Goal: Transaction & Acquisition: Book appointment/travel/reservation

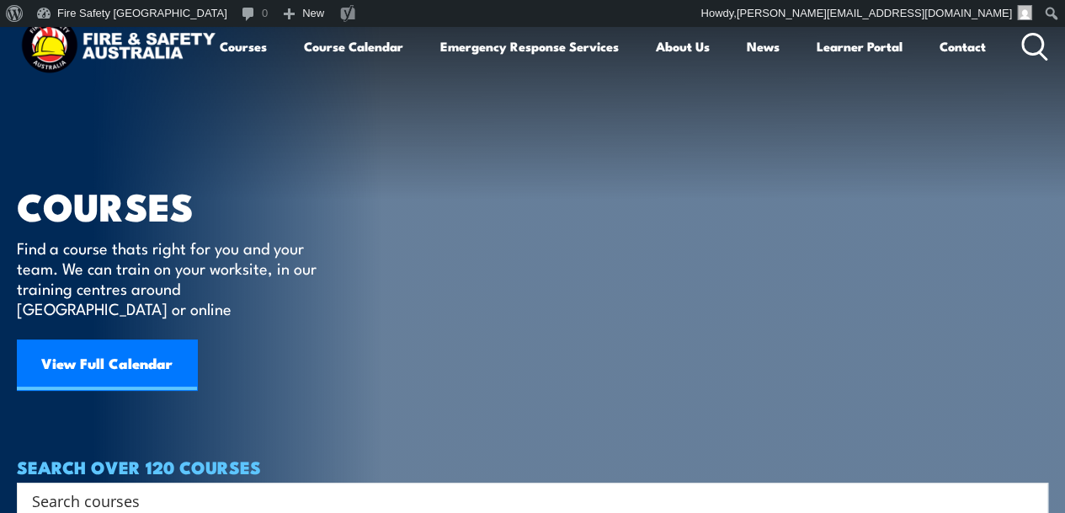
click at [131, 339] on link "View Full Calendar" at bounding box center [107, 364] width 180 height 51
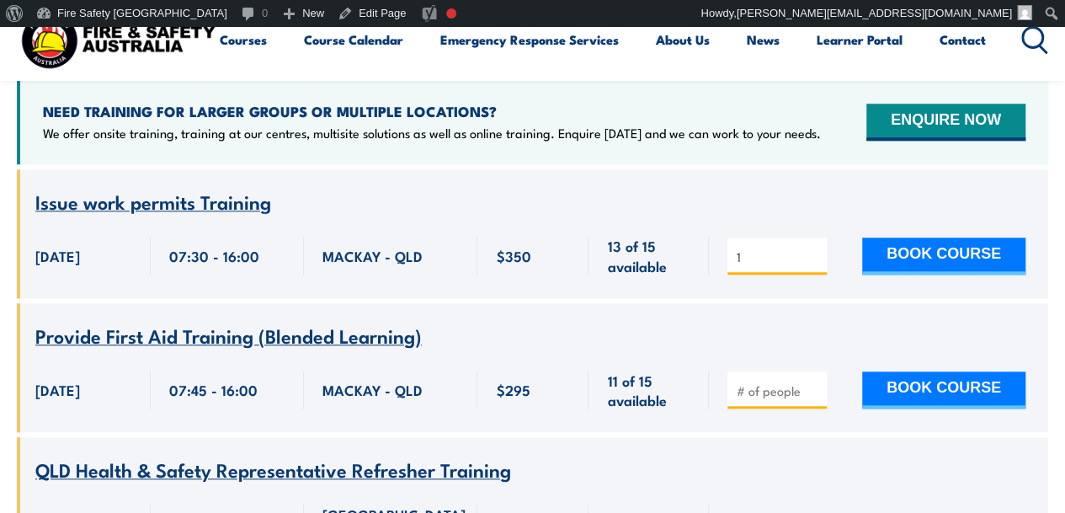
type input "1"
click at [814, 248] on input "1" at bounding box center [779, 256] width 84 height 17
click at [915, 237] on button "BOOK COURSE" at bounding box center [943, 255] width 163 height 37
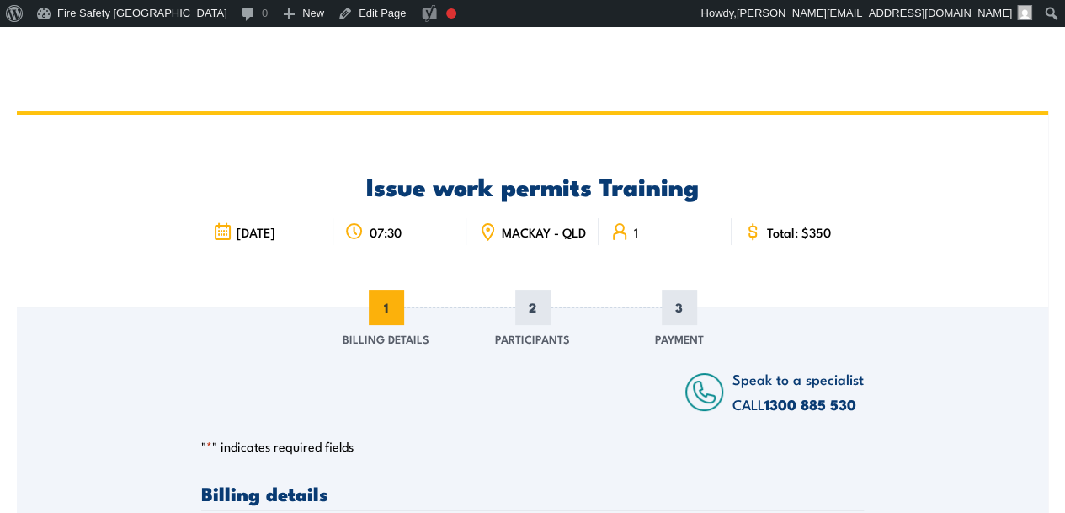
scroll to position [337, 0]
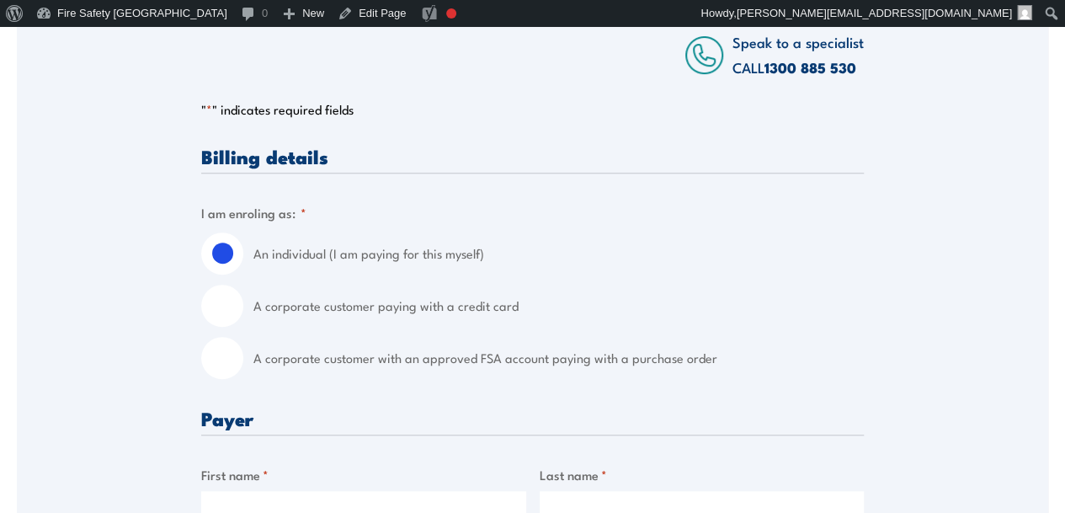
click at [231, 366] on input "A corporate customer with an approved FSA account paying with a purchase order" at bounding box center [222, 358] width 42 height 42
radio input "true"
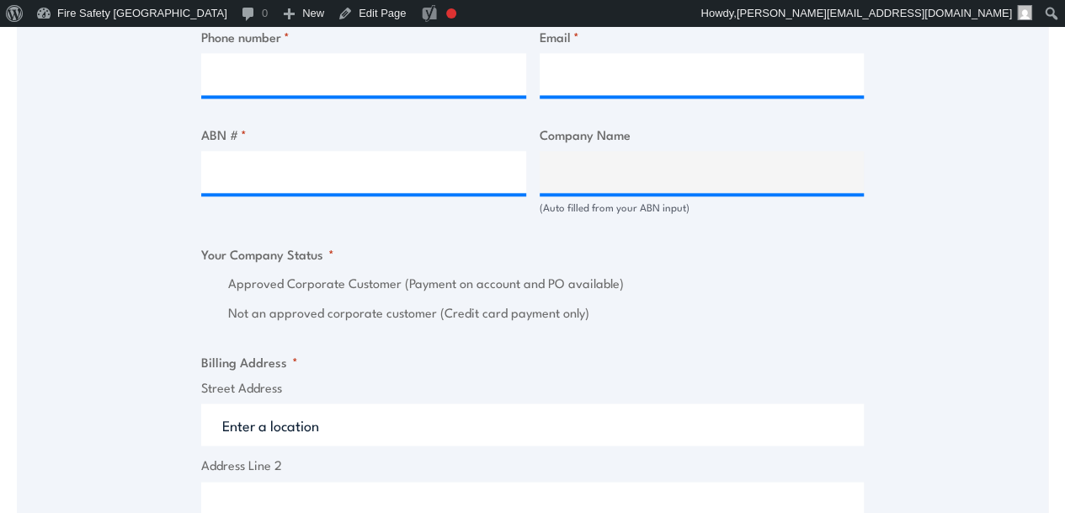
scroll to position [1095, 0]
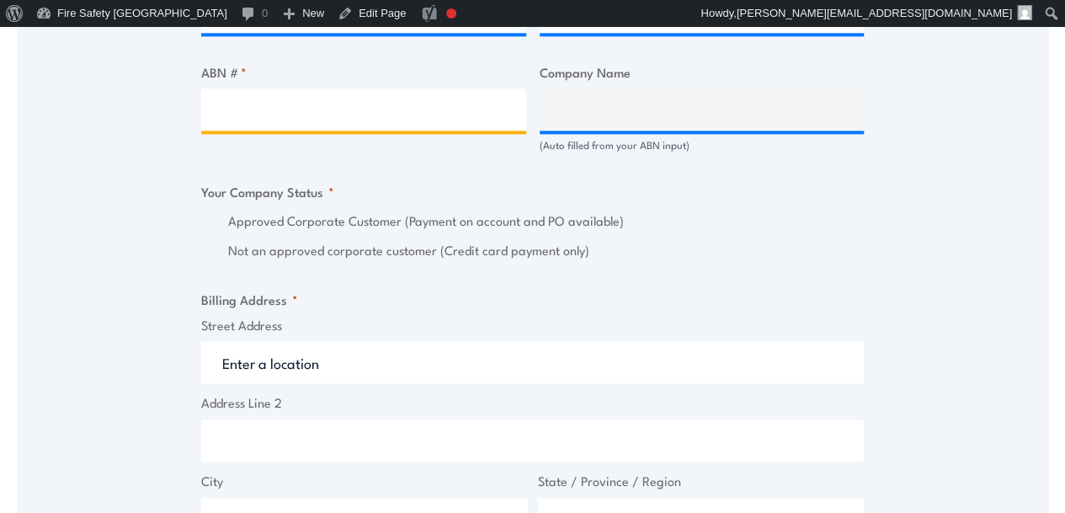
click at [365, 112] on input "ABN # *" at bounding box center [363, 109] width 325 height 42
type input "18 143 008 511"
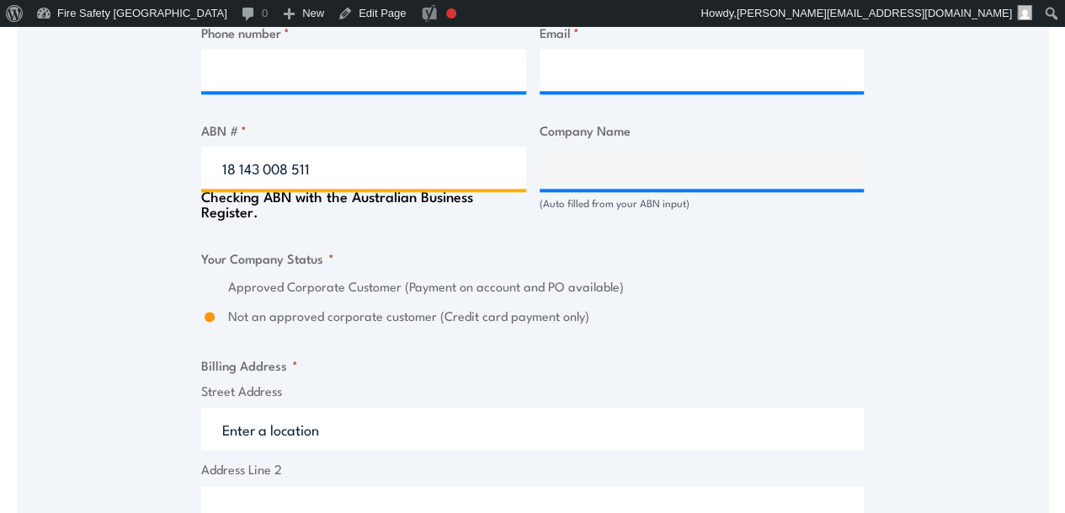
type input "WATSON-MARLOW PTY LIMITED"
radio input "true"
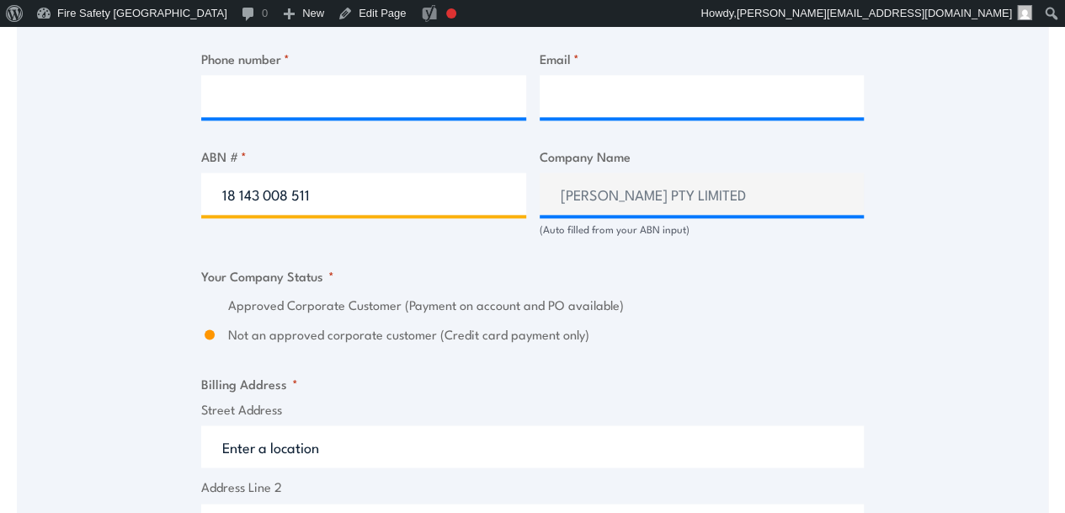
click at [376, 199] on input "18 143 008 511" at bounding box center [363, 194] width 325 height 42
click at [375, 202] on input "18 143 008 511" at bounding box center [363, 194] width 325 height 42
type input "18 143 008 511"
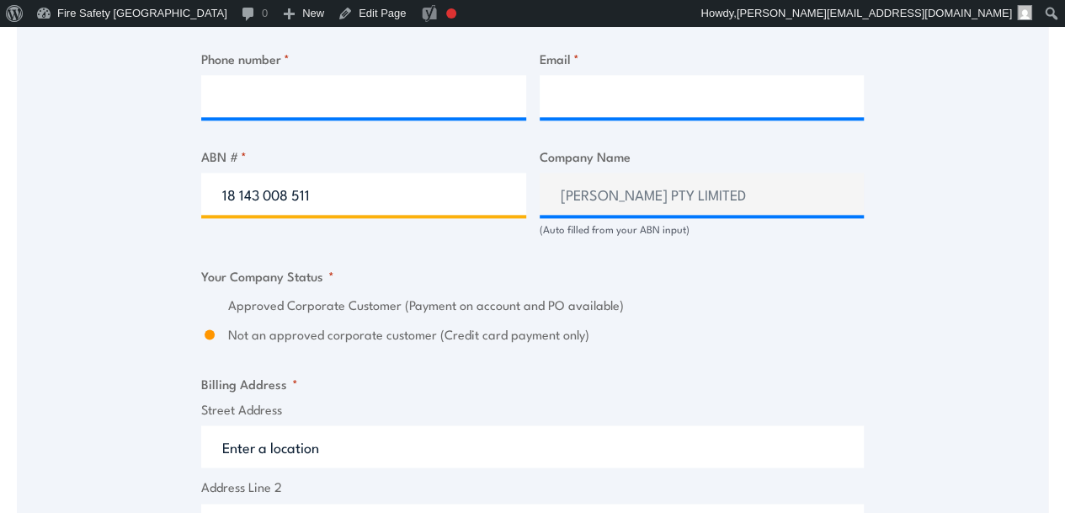
click at [376, 194] on input "18 143 008 511" at bounding box center [363, 194] width 325 height 42
click at [356, 208] on input "18 143 008 511" at bounding box center [363, 194] width 325 height 42
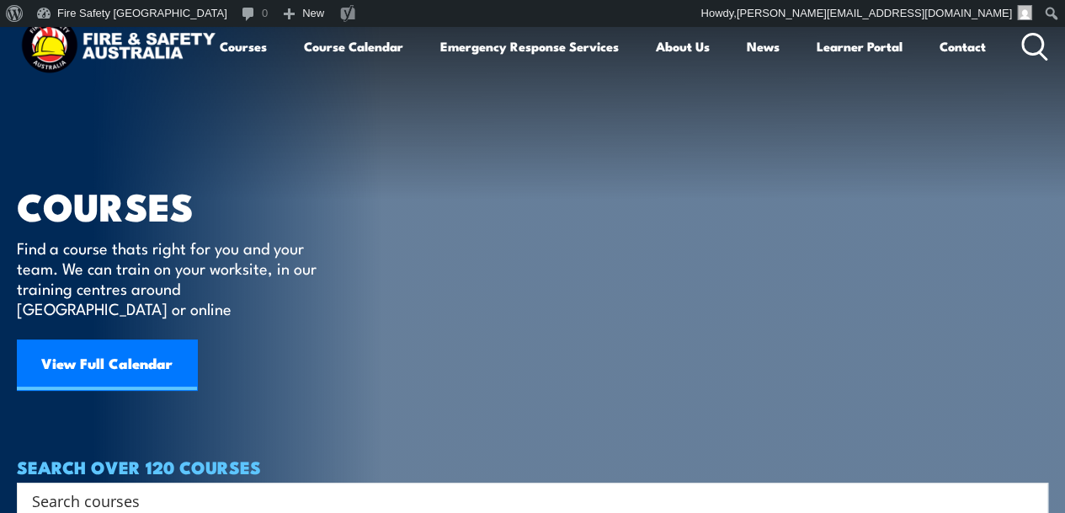
click at [147, 346] on link "View Full Calendar" at bounding box center [107, 364] width 180 height 51
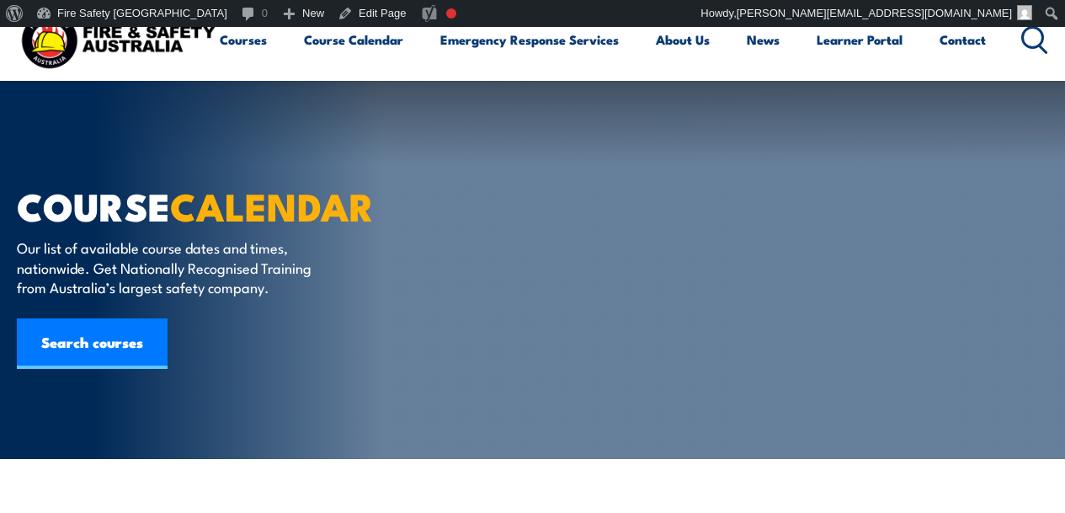
scroll to position [590, 0]
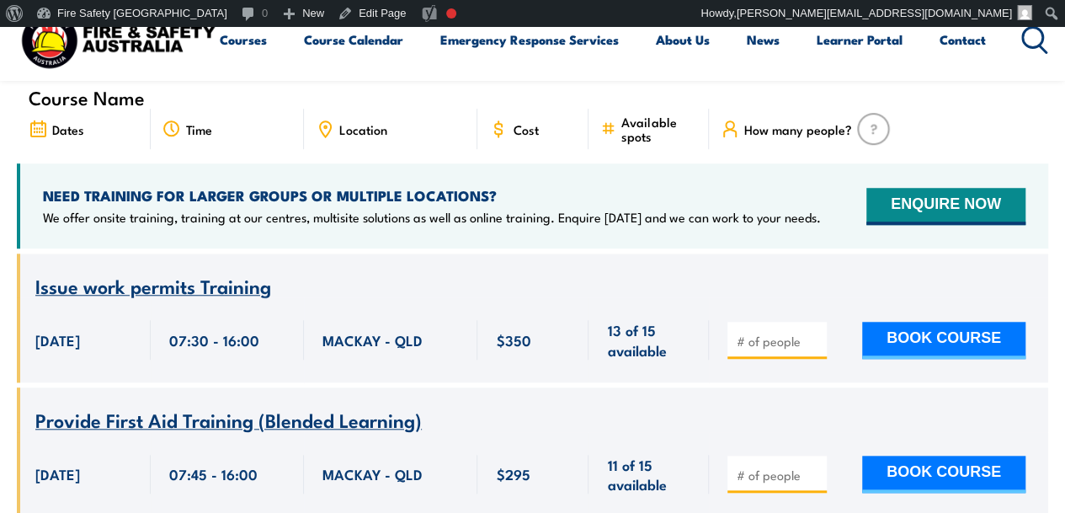
click at [777, 333] on input "number" at bounding box center [779, 341] width 84 height 17
type input "1"
click at [813, 333] on input "1" at bounding box center [779, 341] width 84 height 17
click at [910, 322] on button "BOOK COURSE" at bounding box center [943, 340] width 163 height 37
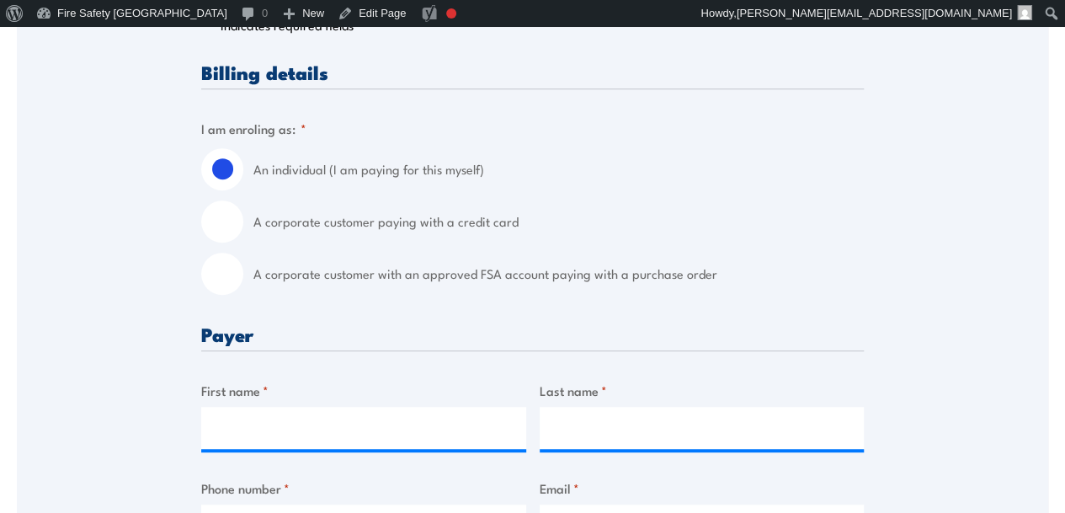
click at [223, 281] on input "A corporate customer with an approved FSA account paying with a purchase order" at bounding box center [222, 274] width 42 height 42
radio input "true"
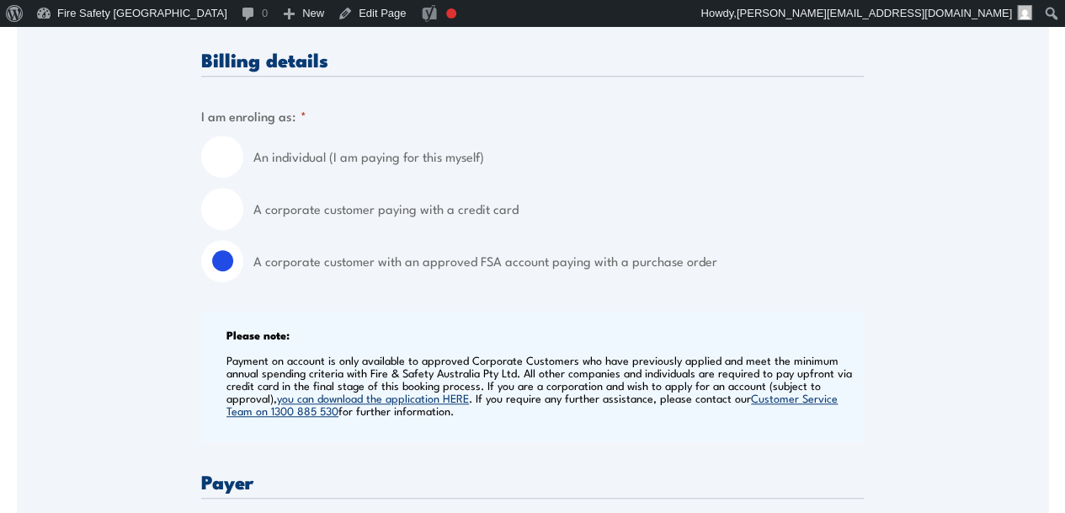
scroll to position [842, 0]
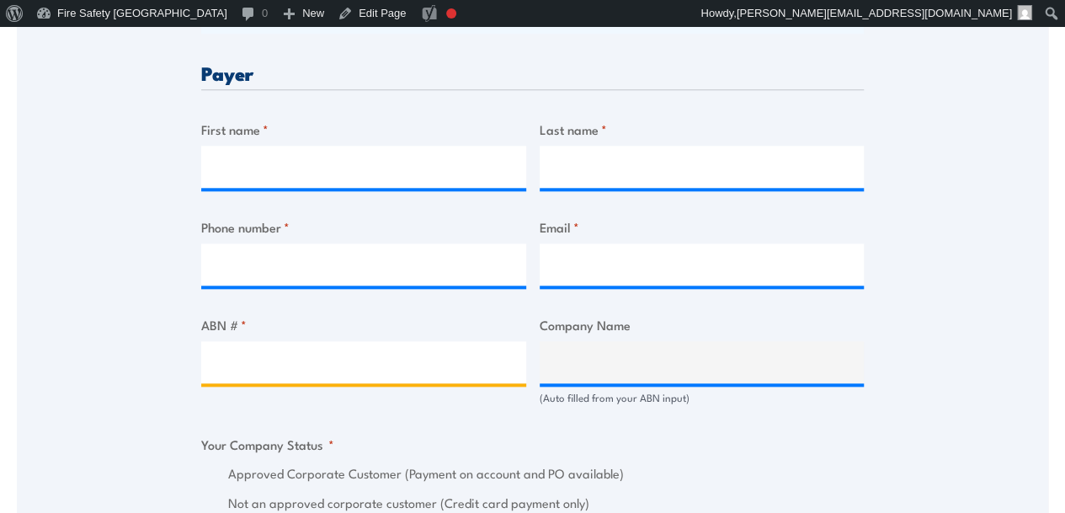
click at [350, 371] on input "ABN # *" at bounding box center [363, 362] width 325 height 42
type input "18 143 008 511"
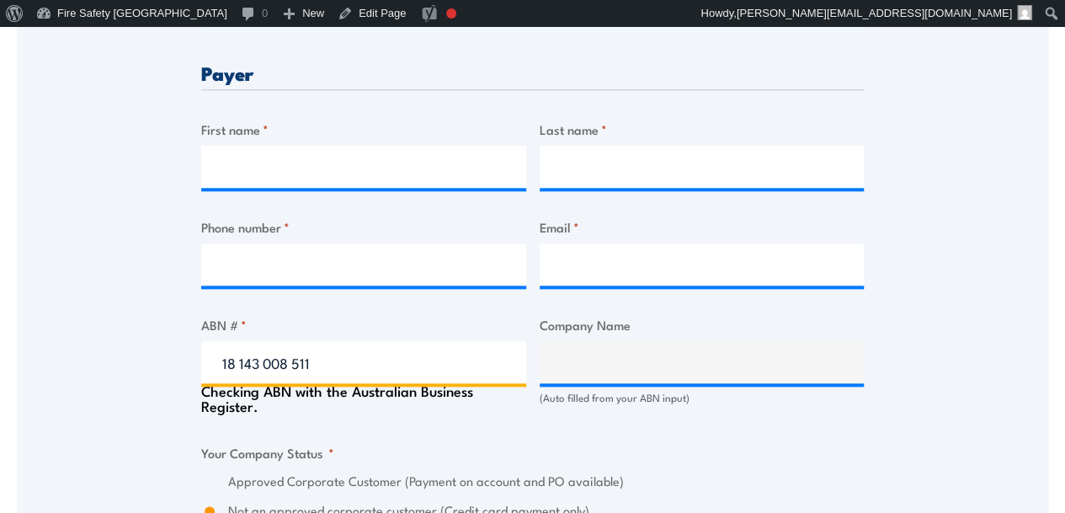
type input "WATSON-MARLOW PTY LIMITED"
radio input "true"
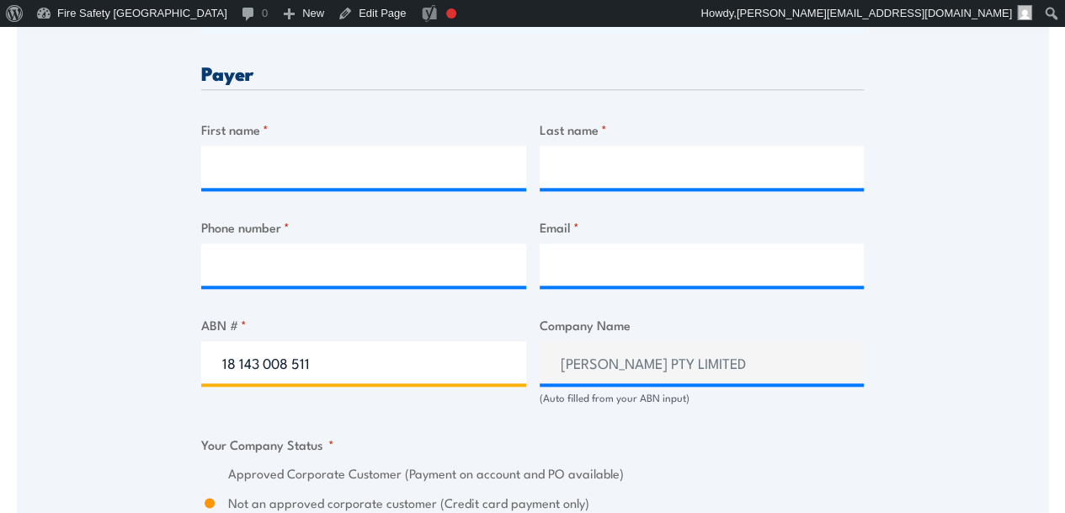
type input "18 143 008 511"
click at [392, 376] on input "18 143 008 511" at bounding box center [363, 362] width 325 height 42
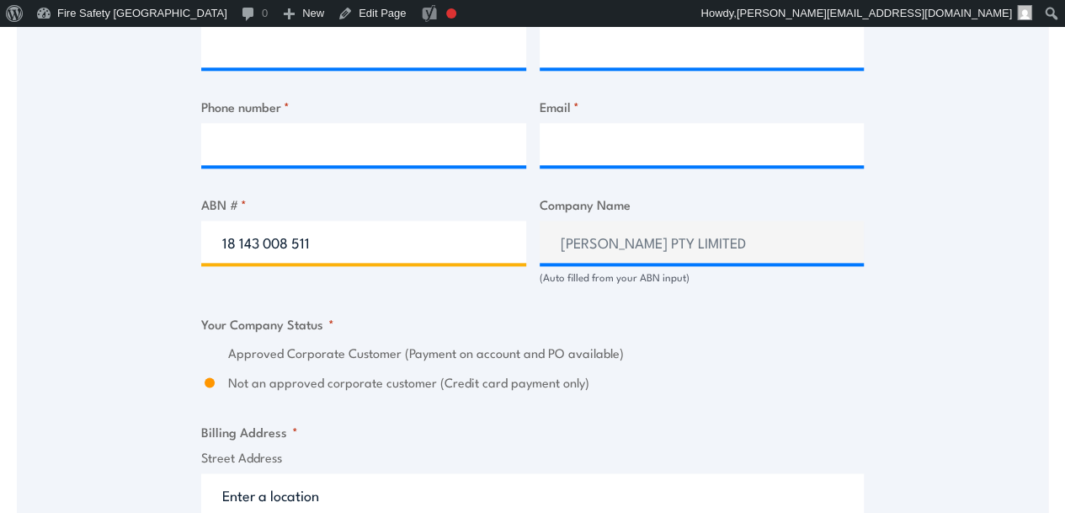
scroll to position [926, 0]
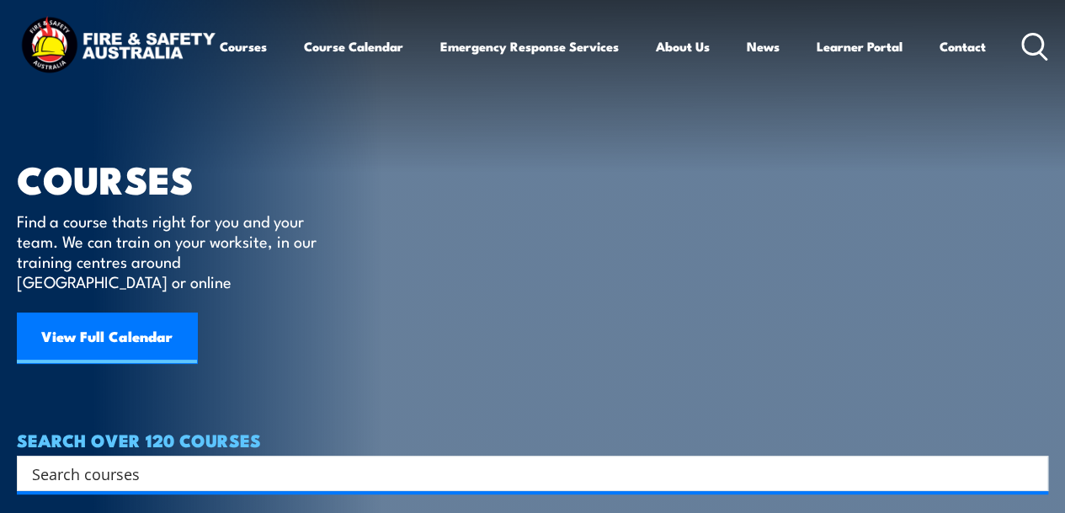
click at [119, 333] on link "View Full Calendar" at bounding box center [107, 337] width 180 height 51
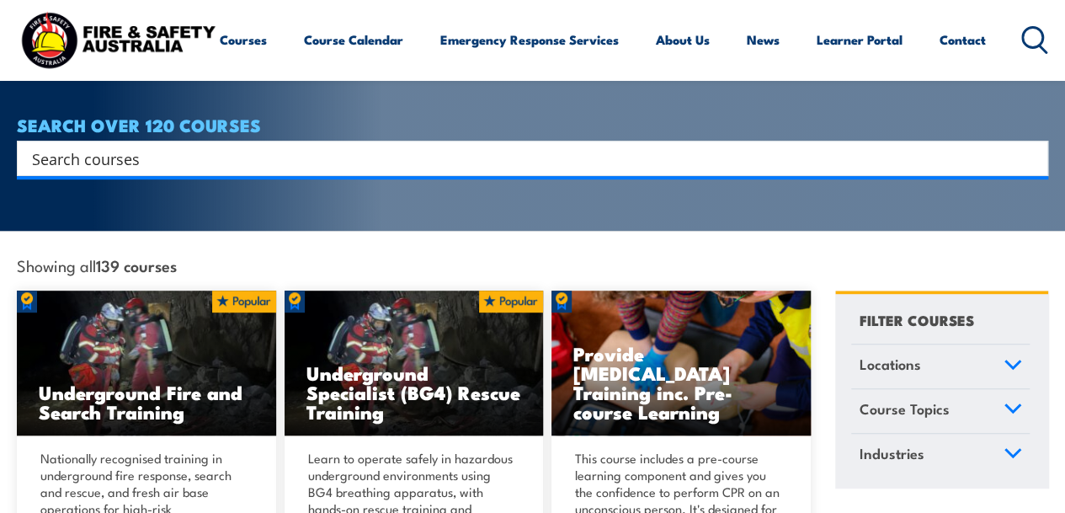
scroll to position [168, 0]
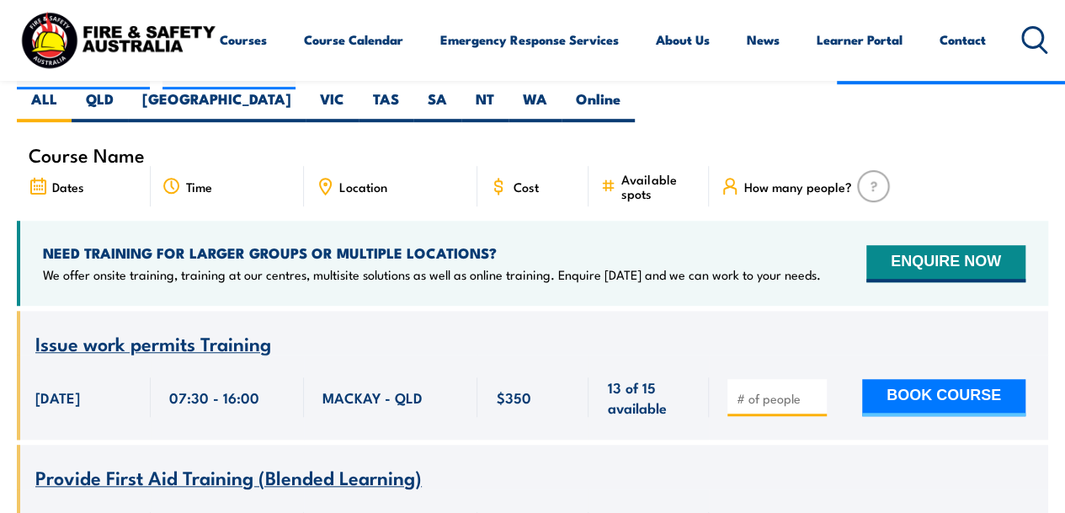
click at [773, 379] on div at bounding box center [777, 397] width 99 height 37
click at [765, 390] on input "number" at bounding box center [779, 398] width 84 height 17
type input "1"
click at [812, 390] on input "1" at bounding box center [779, 398] width 84 height 17
click at [925, 379] on button "BOOK COURSE" at bounding box center [943, 397] width 163 height 37
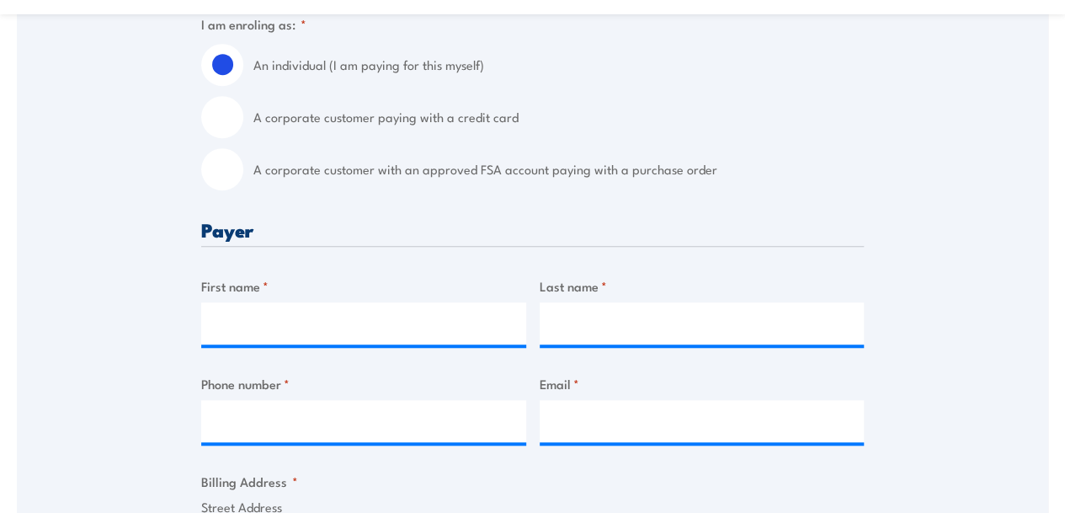
scroll to position [505, 0]
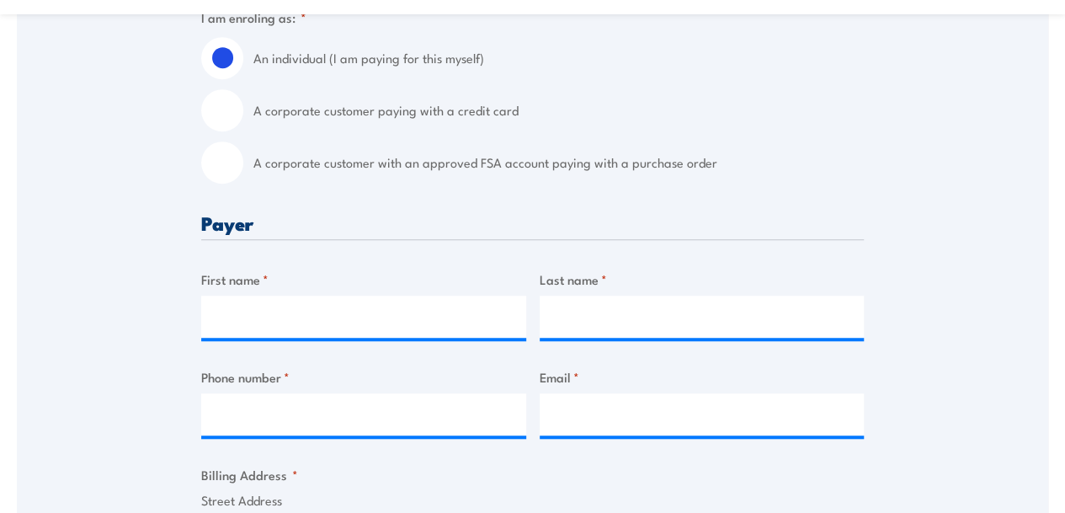
click at [225, 179] on input "A corporate customer with an approved FSA account paying with a purchase order" at bounding box center [222, 162] width 42 height 42
radio input "true"
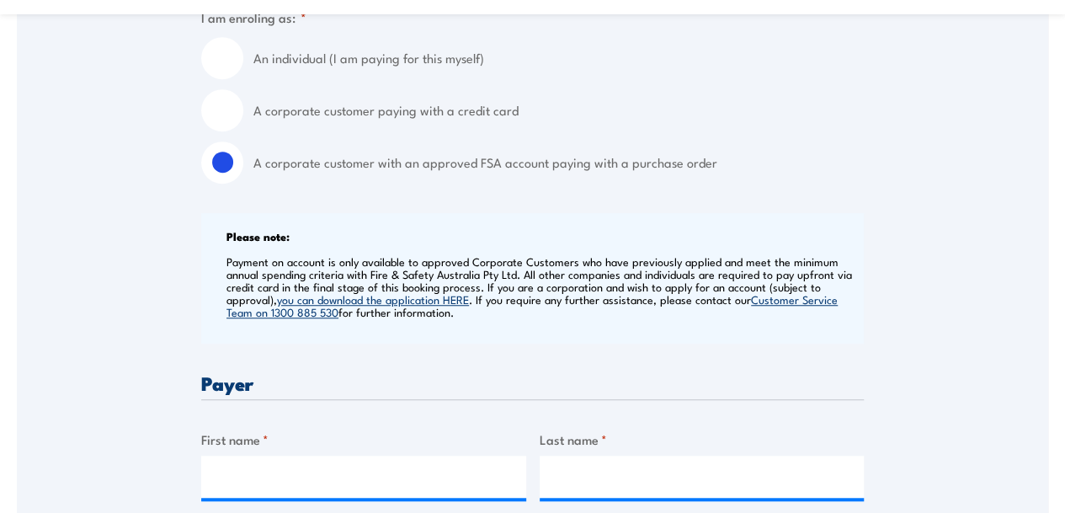
scroll to position [842, 0]
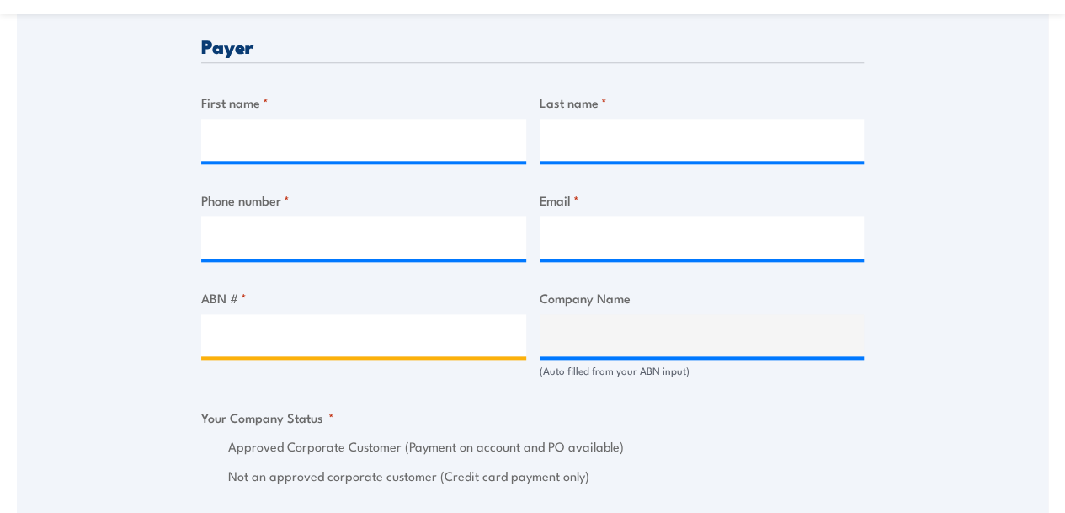
click at [324, 329] on input "ABN # *" at bounding box center [363, 335] width 325 height 42
type input "18 143 008 511"
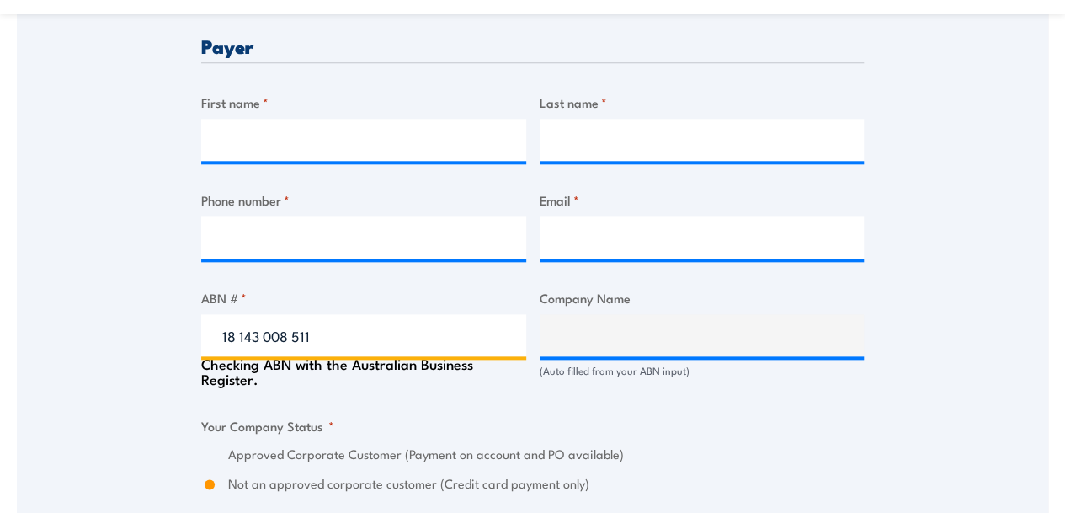
type input "[PERSON_NAME] PTY LIMITED"
radio input "true"
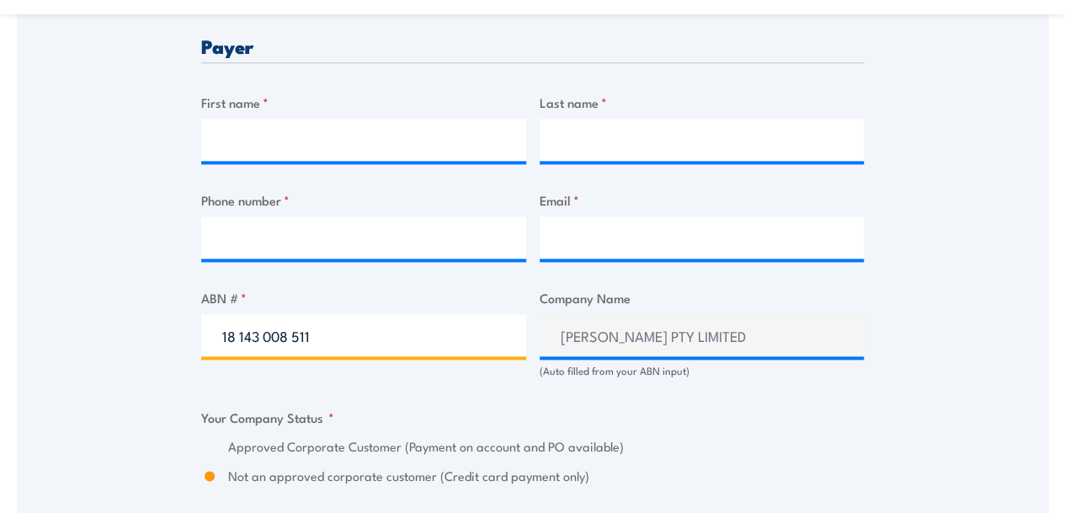
click at [384, 355] on input "18 143 008 511" at bounding box center [363, 335] width 325 height 42
click at [392, 353] on input "18 143 008 511" at bounding box center [363, 335] width 325 height 42
type input "18143008511"
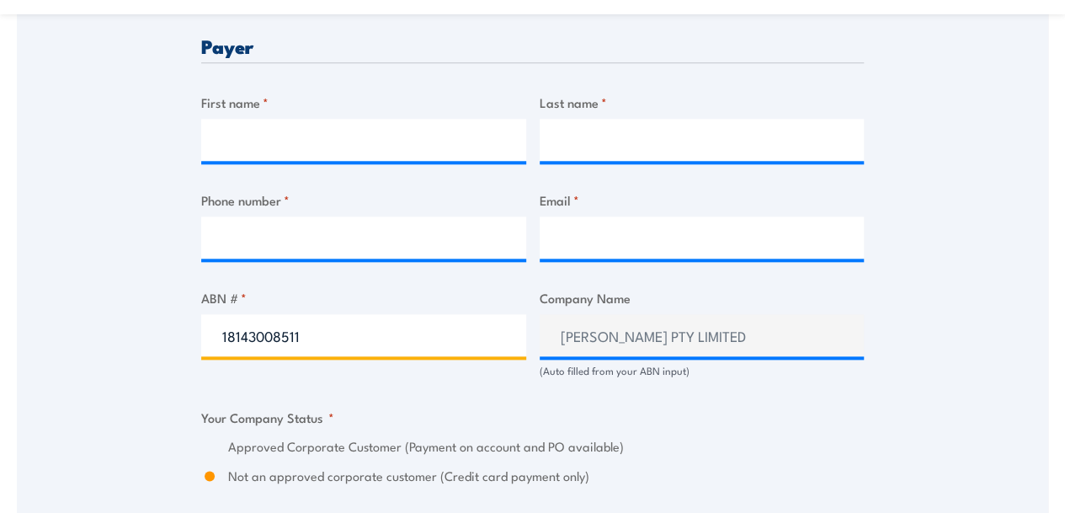
click at [344, 351] on input "18143008511" at bounding box center [363, 335] width 325 height 42
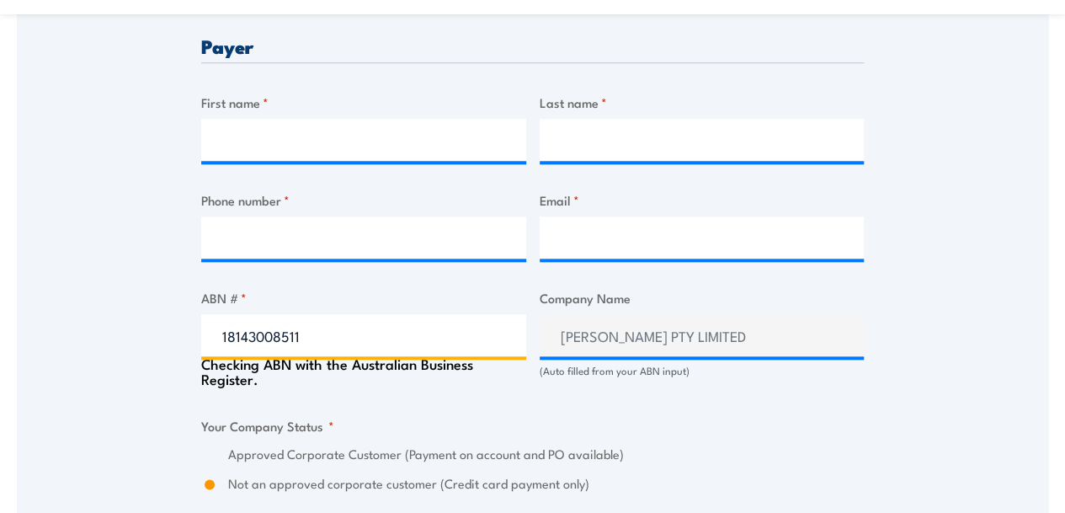
radio input "true"
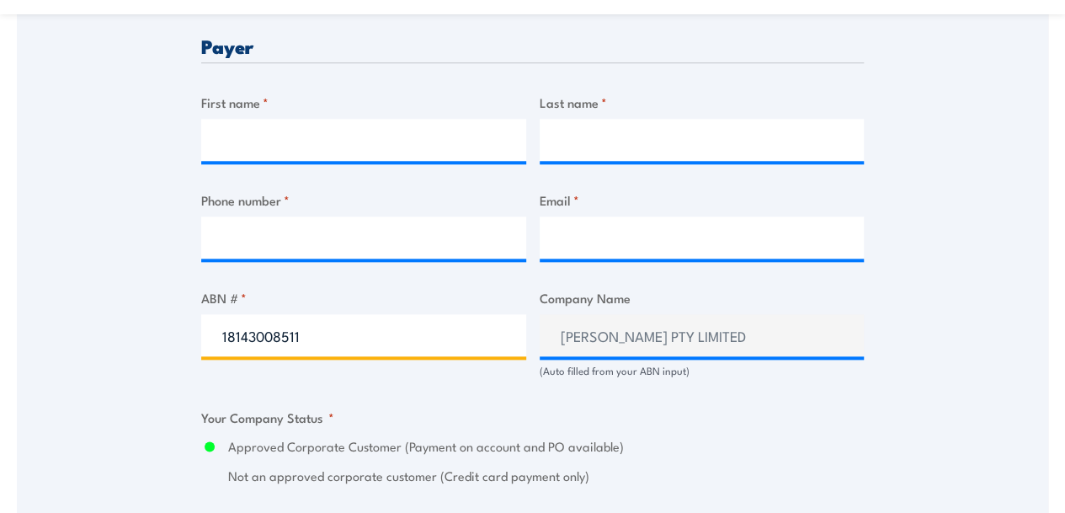
click at [328, 353] on input "18143008511" at bounding box center [363, 335] width 325 height 42
paste input "68 165 157 45"
type input "68 165 157 451"
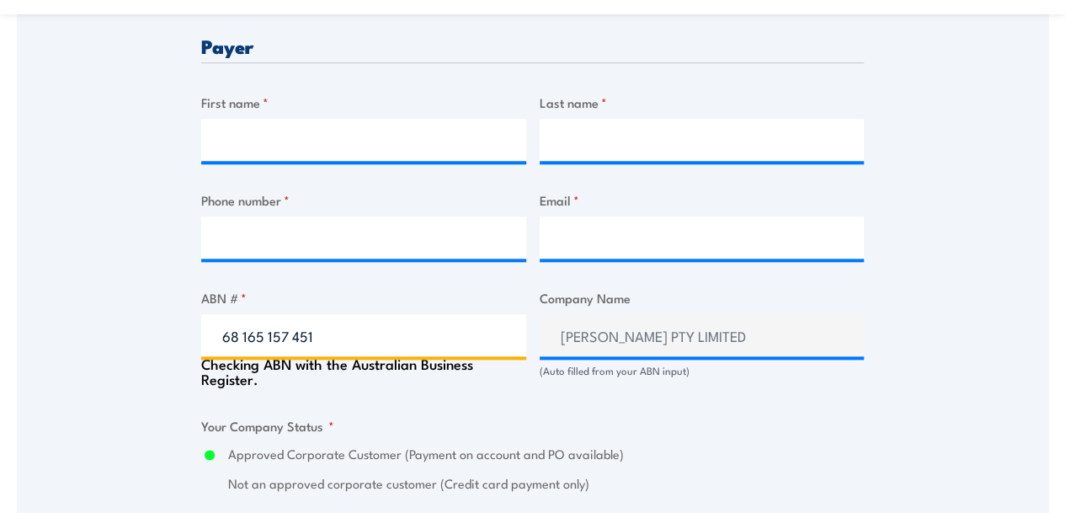
type input "ALSTOM TRANSPORT AUSTRALIA PTY LIMITED"
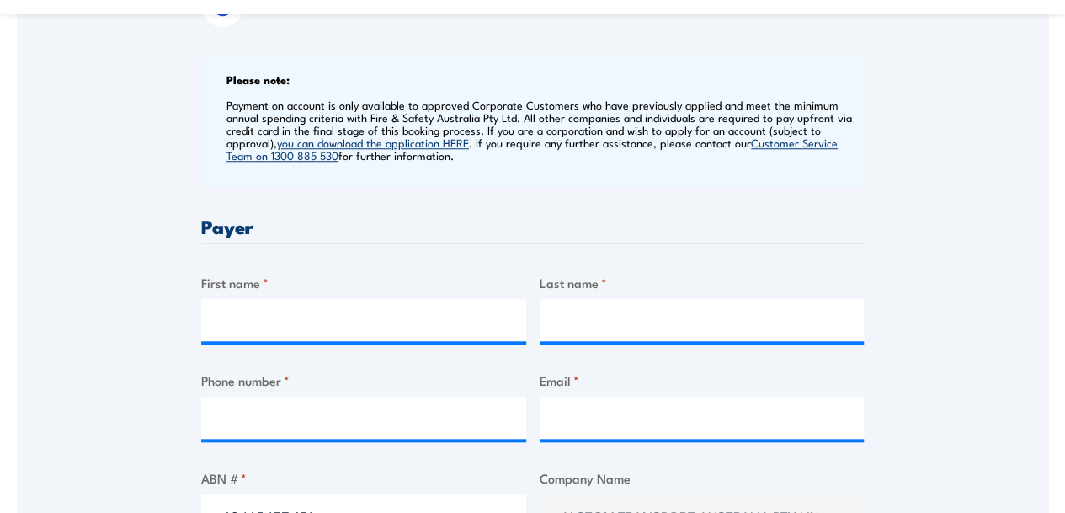
scroll to position [758, 0]
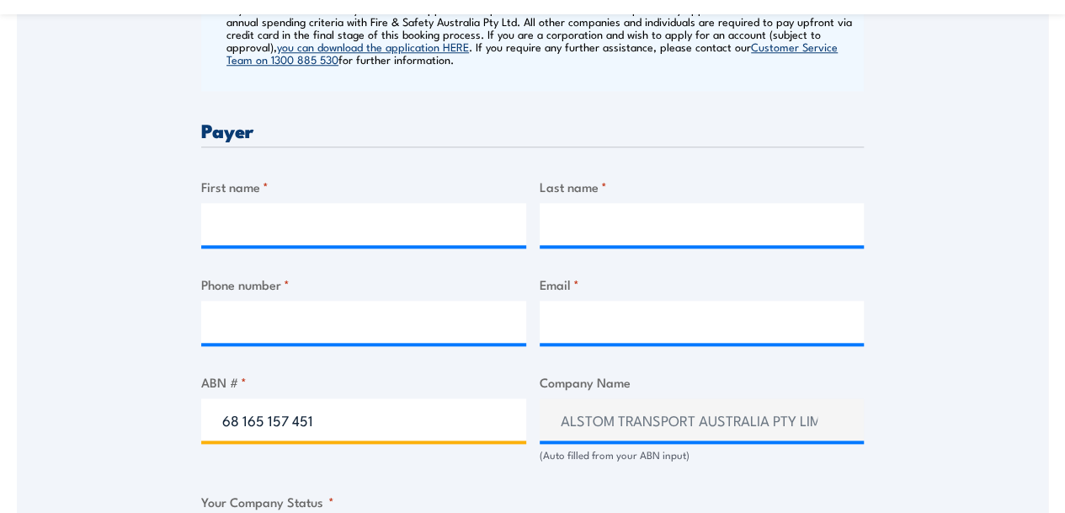
click at [363, 436] on input "68 165 157 451" at bounding box center [363, 419] width 325 height 42
type input "84618069471"
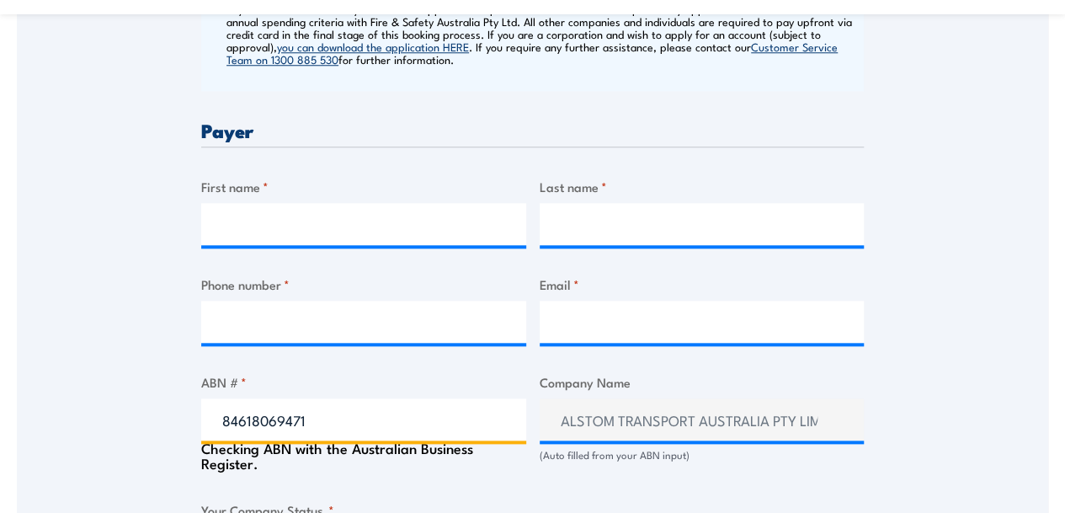
type input "5B INDUSTRIES PTY LTD"
radio input "true"
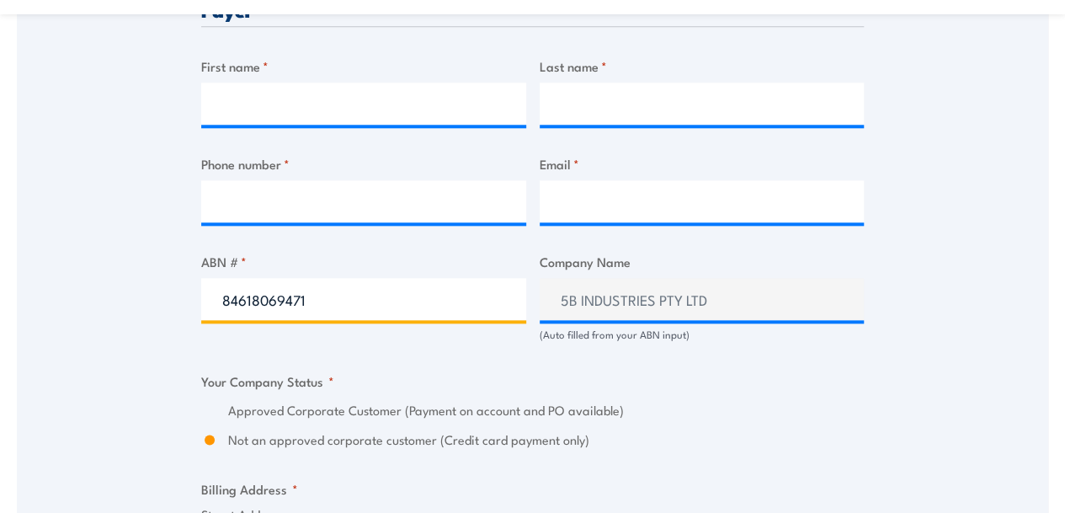
scroll to position [842, 0]
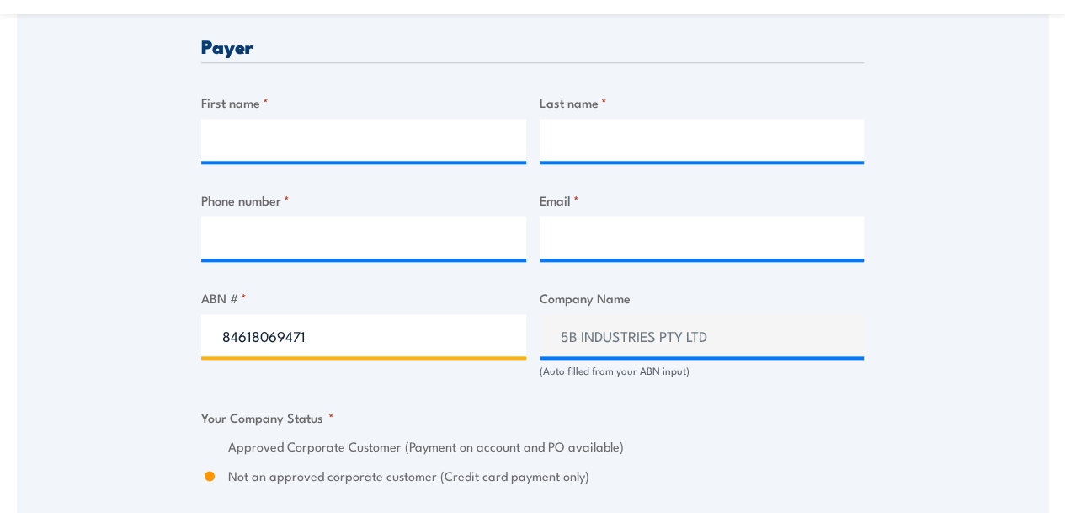
type input "84618069471"
